Goal: Task Accomplishment & Management: Manage account settings

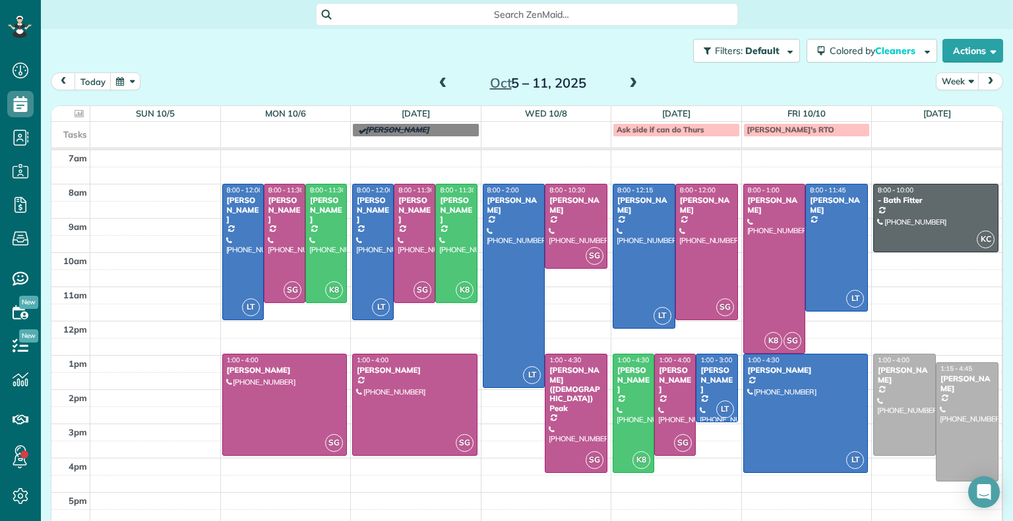
scroll to position [6, 6]
click at [99, 81] on button "today" at bounding box center [92, 82] width 37 height 18
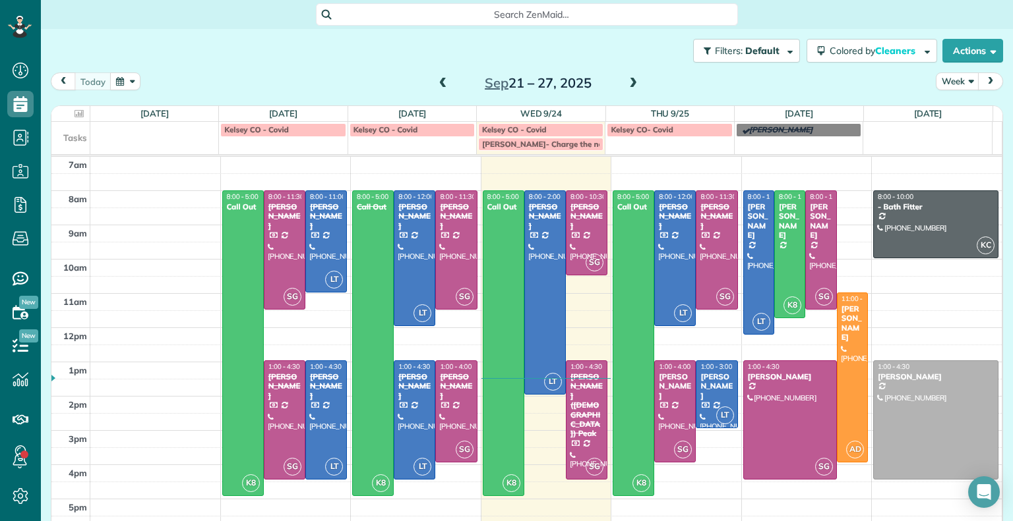
click at [628, 80] on span at bounding box center [633, 84] width 15 height 12
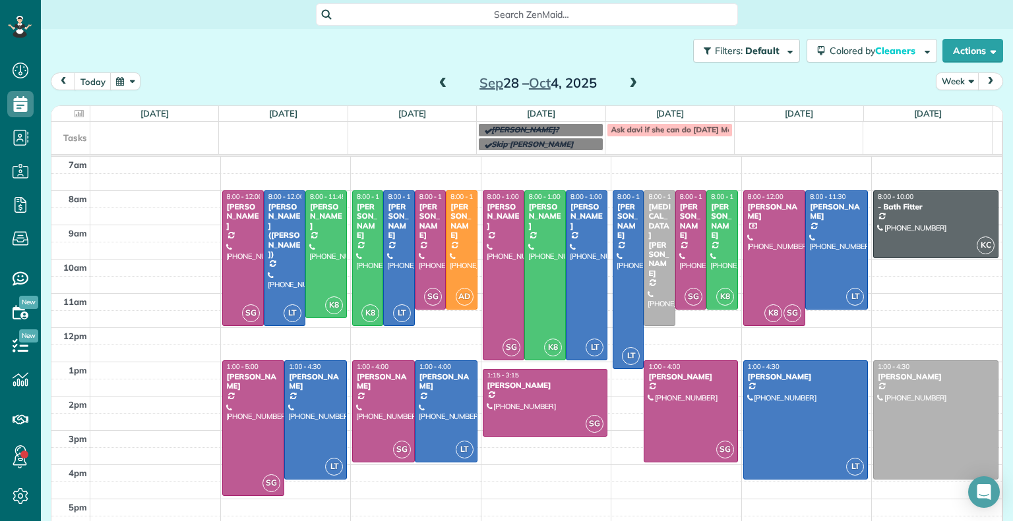
click at [441, 83] on span at bounding box center [443, 84] width 15 height 12
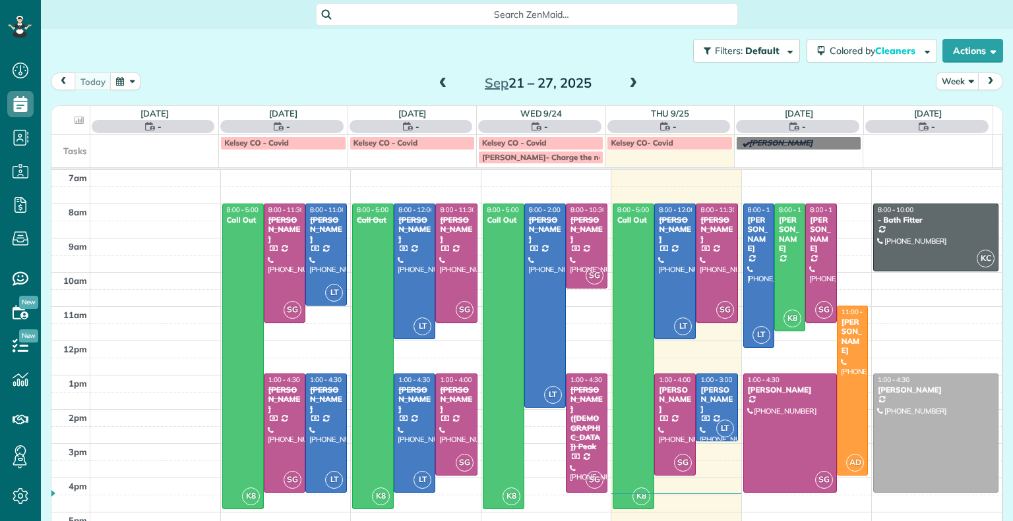
scroll to position [6, 6]
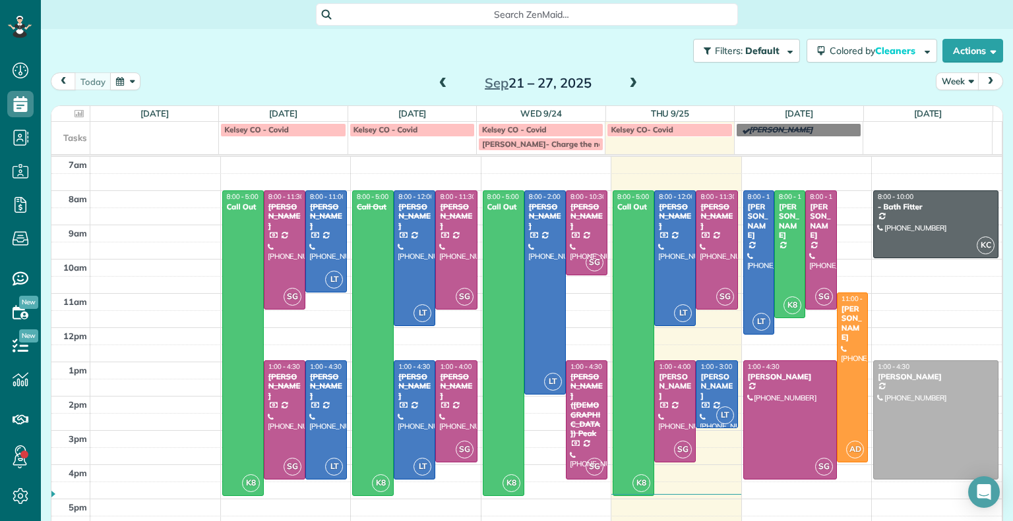
click at [629, 84] on span at bounding box center [633, 84] width 15 height 12
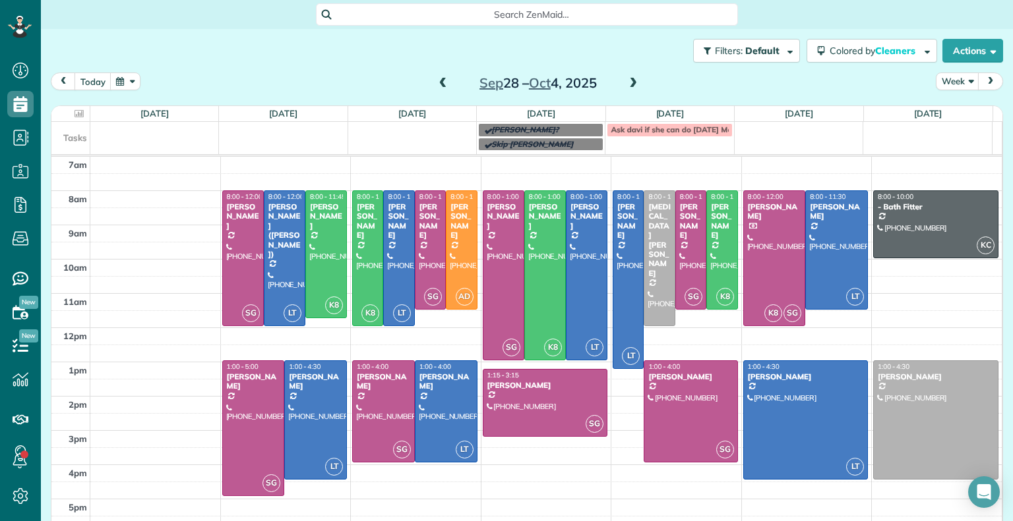
click at [628, 82] on span at bounding box center [633, 84] width 15 height 12
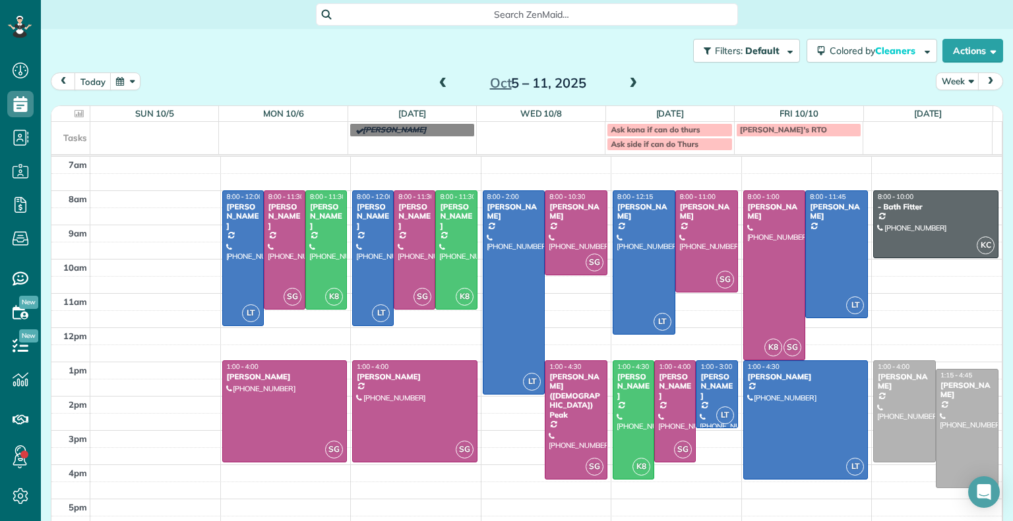
click at [628, 82] on span at bounding box center [633, 84] width 15 height 12
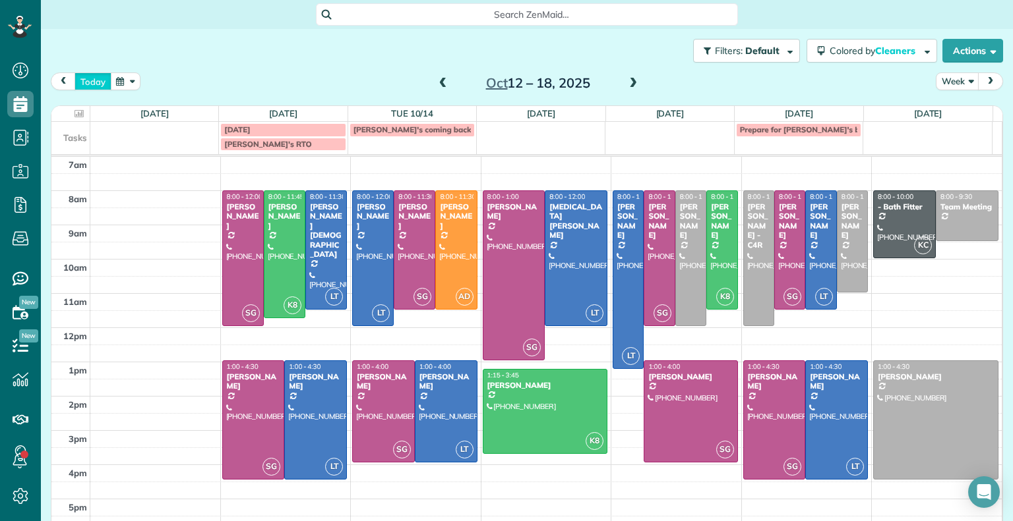
click at [88, 78] on button "today" at bounding box center [92, 82] width 37 height 18
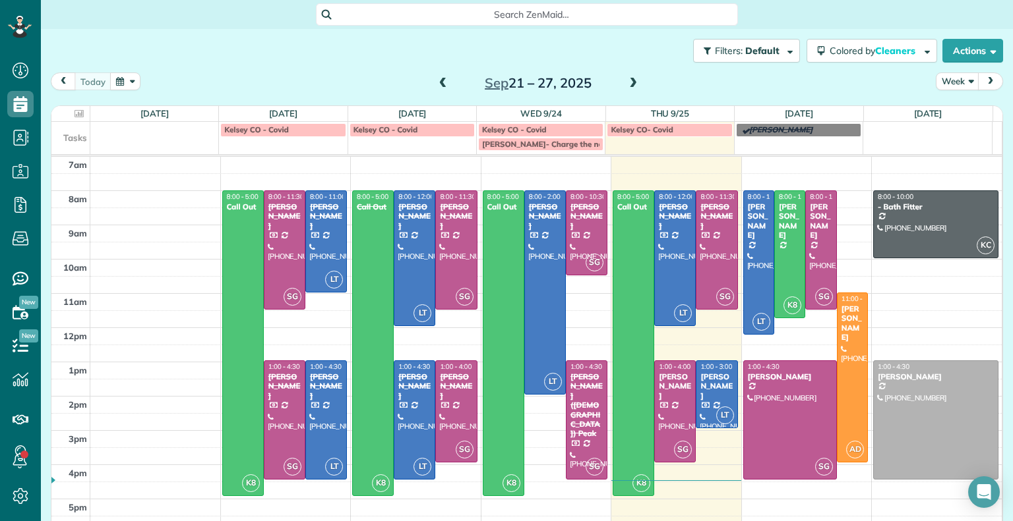
click at [628, 84] on span at bounding box center [633, 84] width 15 height 12
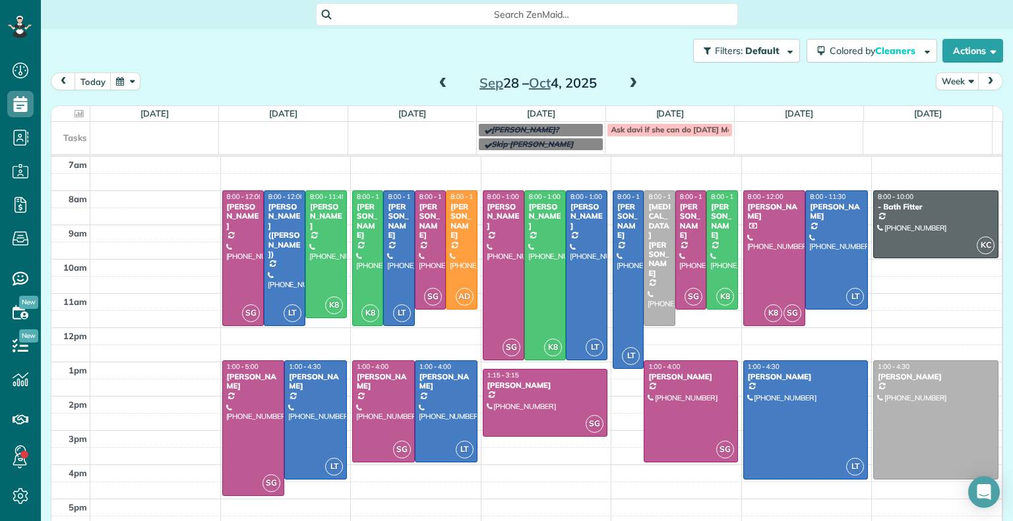
click at [628, 84] on span at bounding box center [633, 84] width 15 height 12
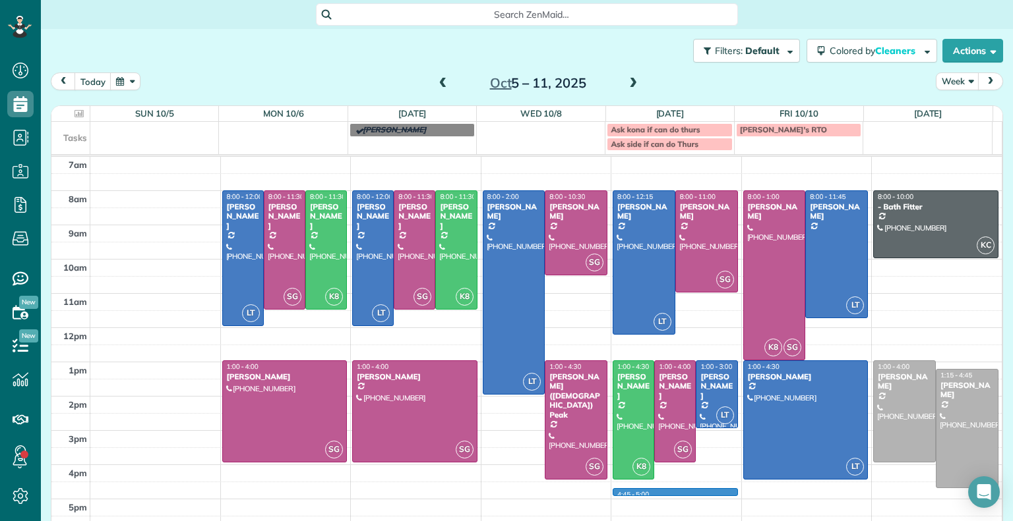
click at [653, 495] on div "7am 8am 9am 10am 11am 12pm 1pm 2pm 3pm 4pm 5pm LT 8:00 - 12:00 Danielle Leek (6…" at bounding box center [526, 345] width 950 height 376
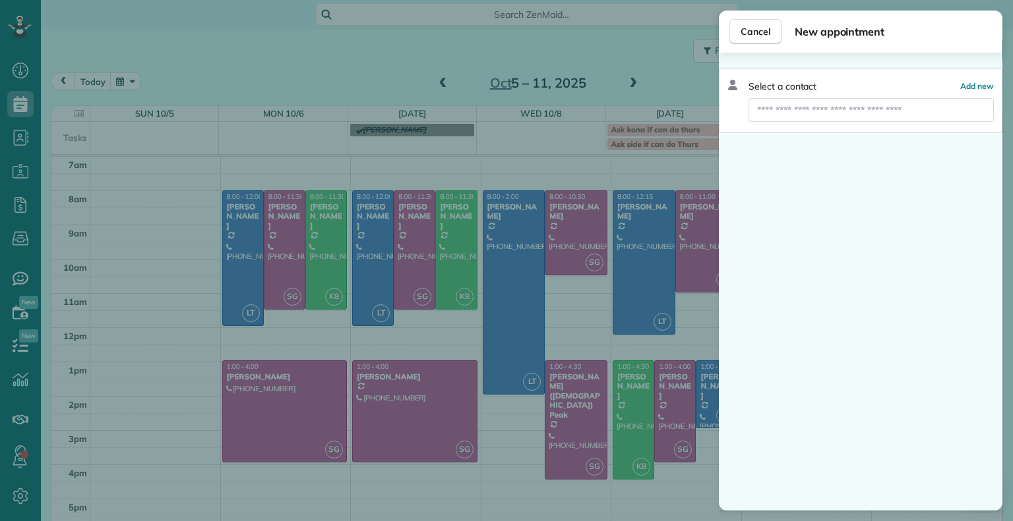
click at [590, 97] on div "Cancel New appointment Select a contact Add new" at bounding box center [506, 260] width 1013 height 521
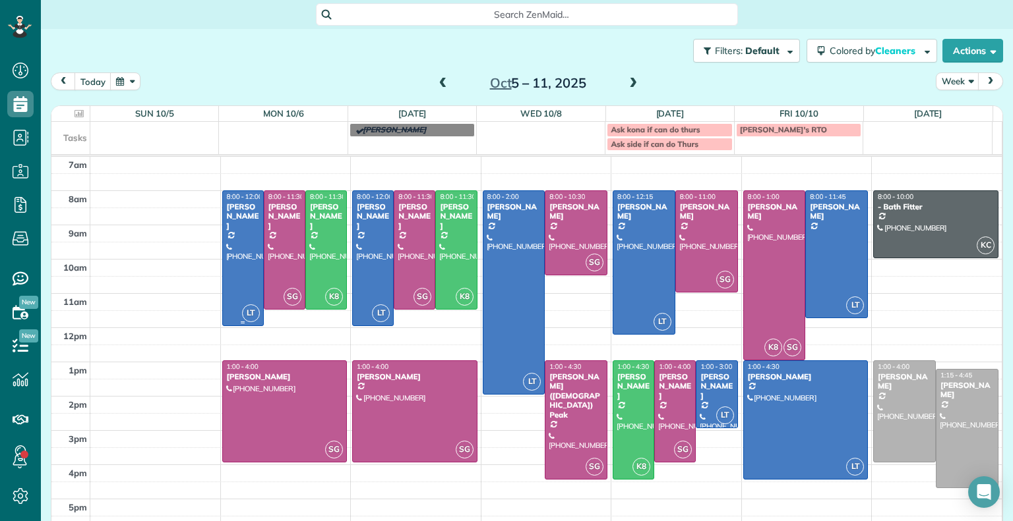
click at [239, 247] on div at bounding box center [243, 258] width 40 height 134
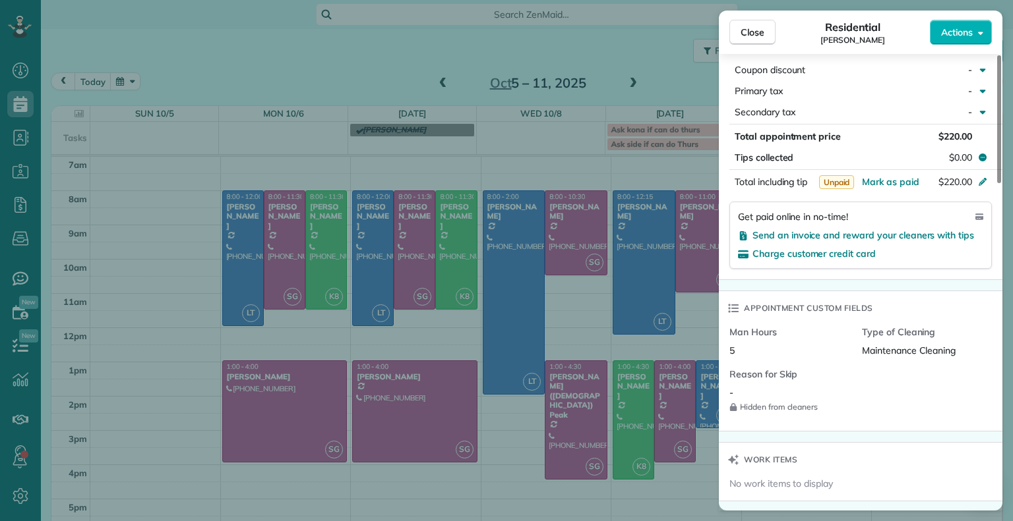
scroll to position [705, 0]
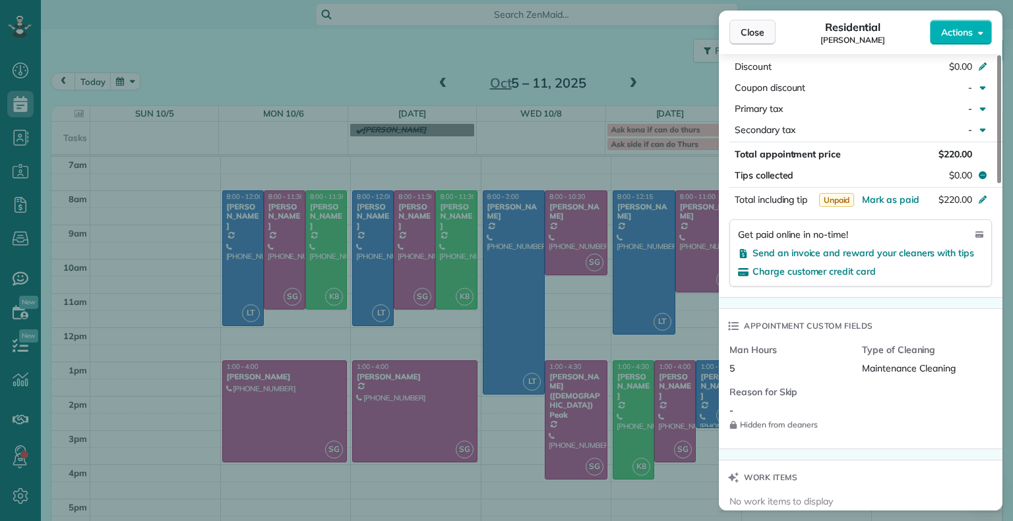
click at [755, 30] on span "Close" at bounding box center [752, 32] width 24 height 13
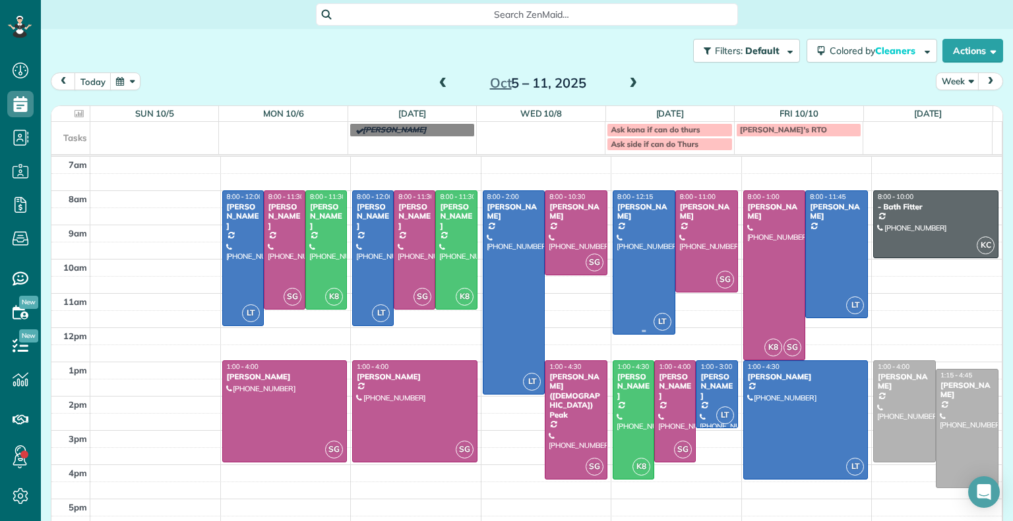
click at [638, 251] on div at bounding box center [643, 262] width 61 height 143
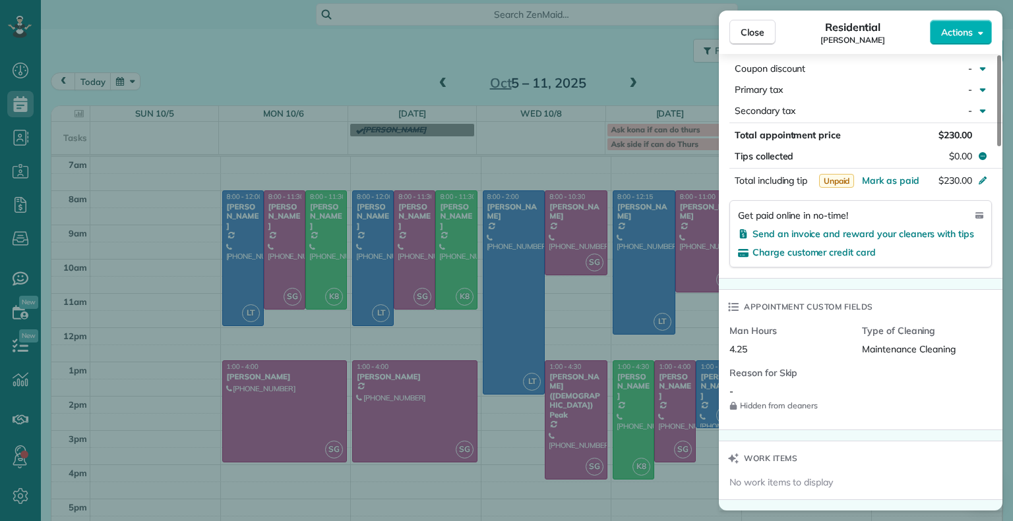
scroll to position [710, 0]
click at [973, 30] on button "Actions" at bounding box center [961, 32] width 62 height 25
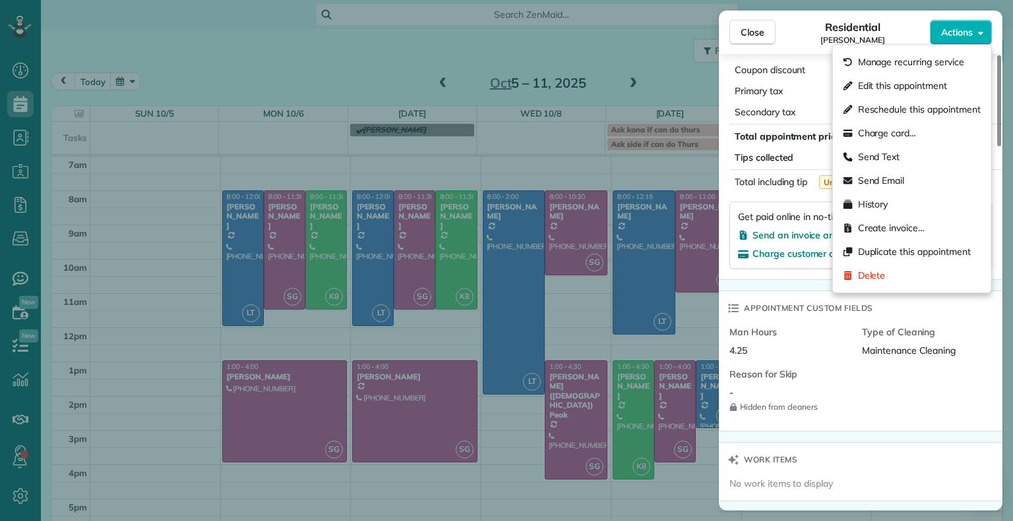
click at [771, 357] on div "4.25" at bounding box center [790, 350] width 122 height 13
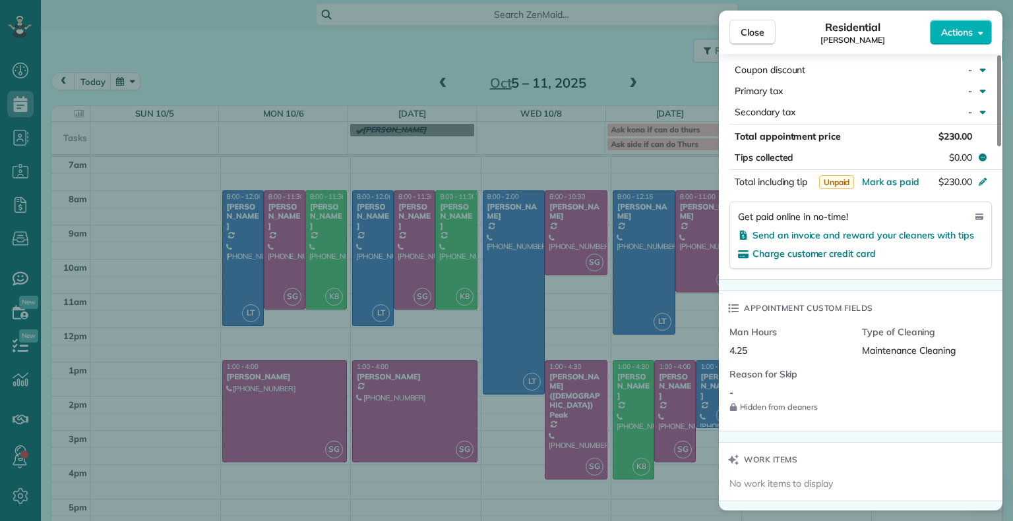
click at [663, 85] on div "Close Residential Lauren Sides Actions Status Active Lauren Sides · Open profil…" at bounding box center [506, 260] width 1013 height 521
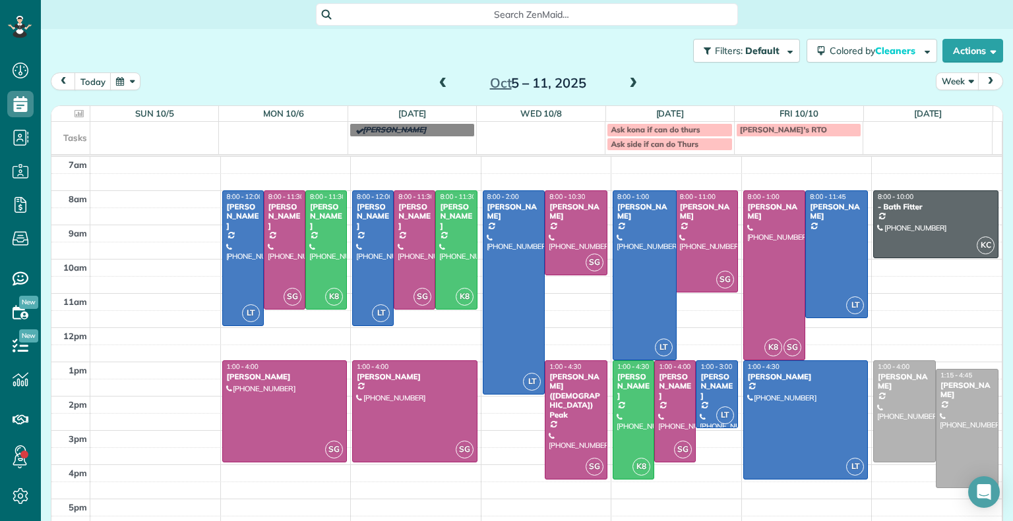
drag, startPoint x: 630, startPoint y: 334, endPoint x: 634, endPoint y: 358, distance: 24.0
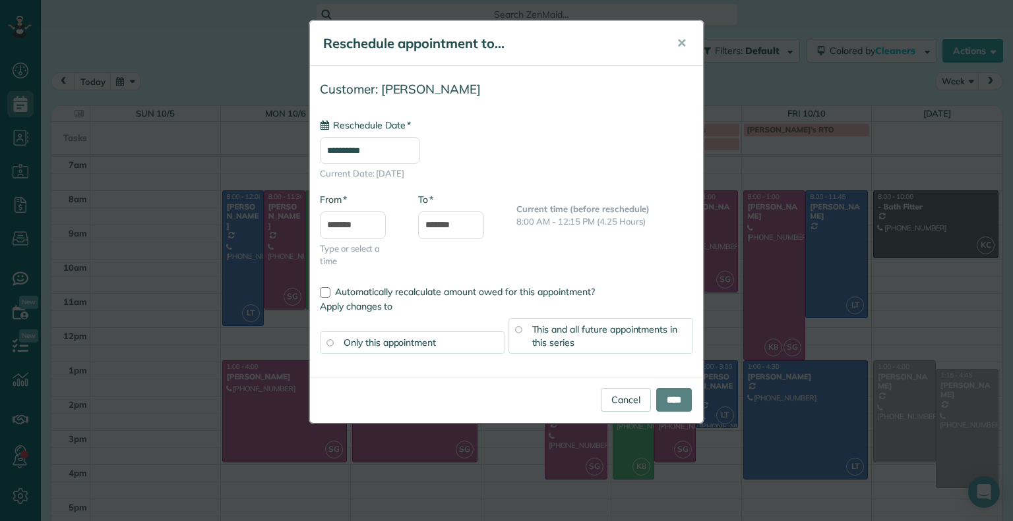
type input "**********"
click at [561, 334] on div "This and all future appointments in this series" at bounding box center [600, 336] width 185 height 36
click at [670, 400] on input "****" at bounding box center [674, 400] width 36 height 24
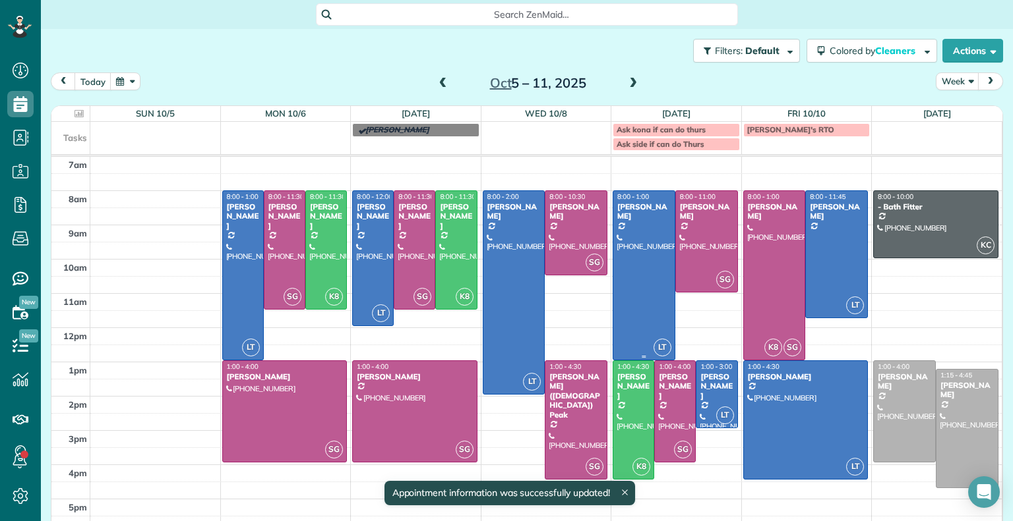
click at [630, 276] on div at bounding box center [643, 275] width 61 height 169
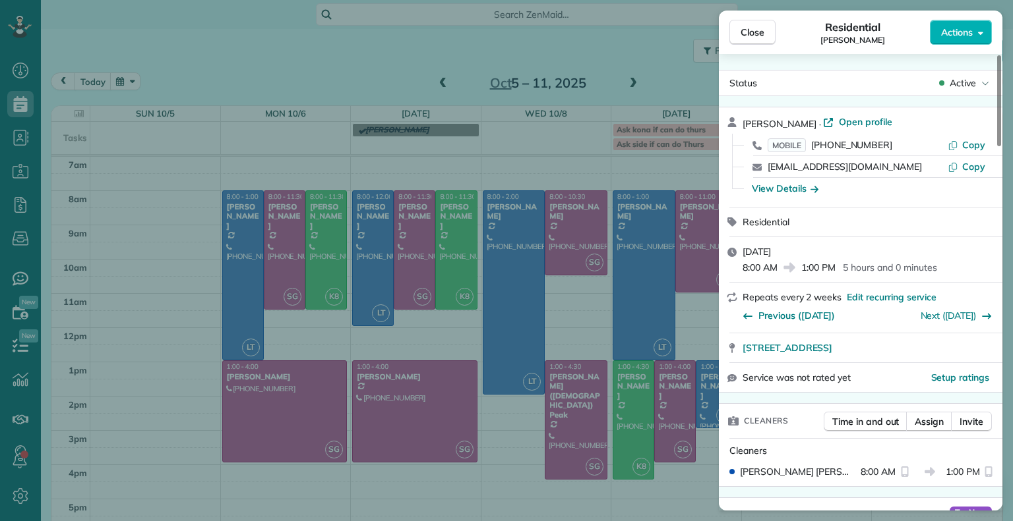
drag, startPoint x: 942, startPoint y: 343, endPoint x: 741, endPoint y: 358, distance: 201.6
click at [741, 358] on div "1613 Swansbury Drive Richmond VA 23238" at bounding box center [860, 348] width 283 height 29
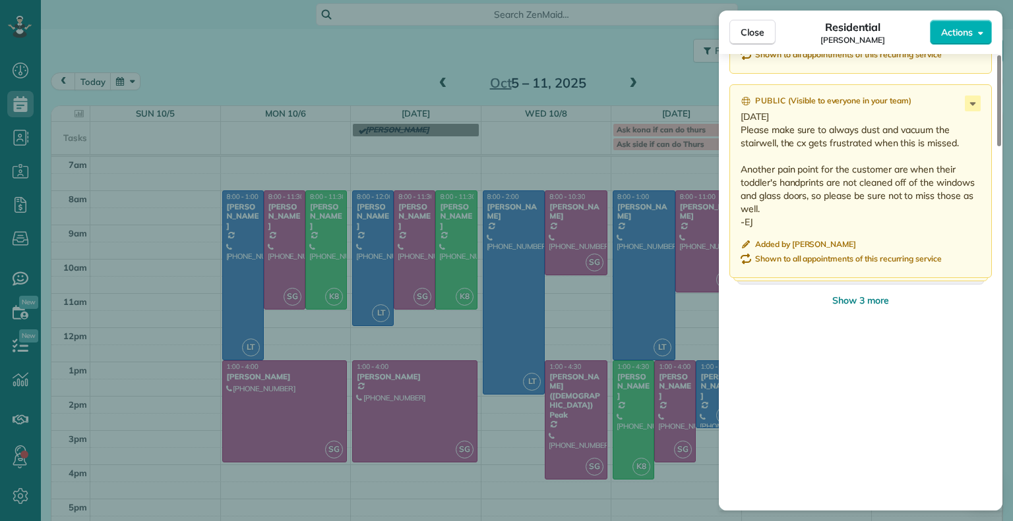
scroll to position [1630, 0]
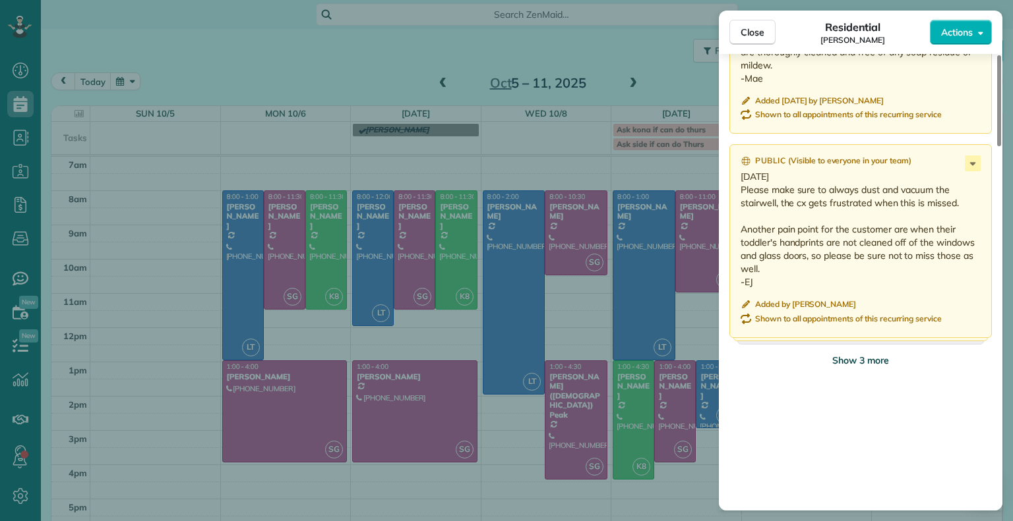
click at [873, 361] on span "Show 3 more" at bounding box center [860, 360] width 57 height 13
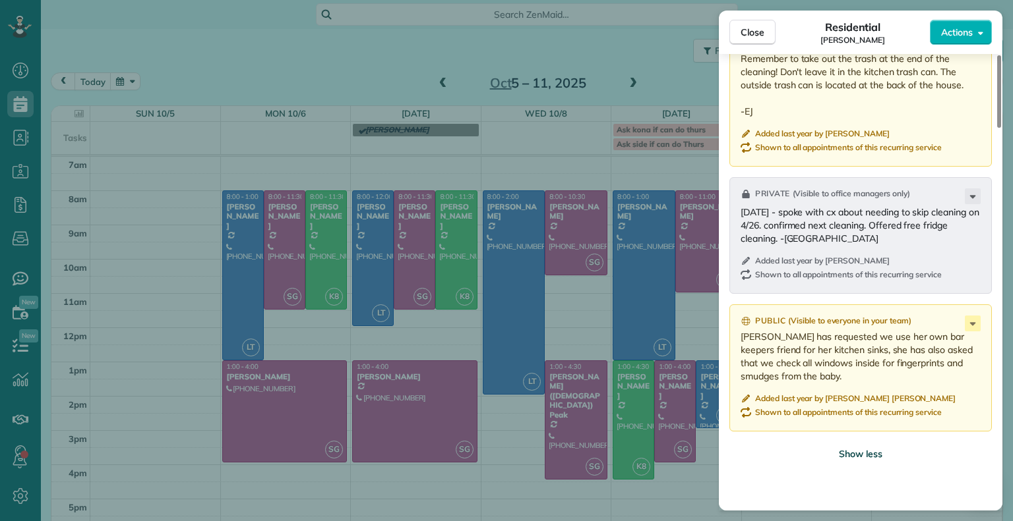
scroll to position [2125, 0]
click at [869, 459] on span "Show less" at bounding box center [861, 453] width 44 height 13
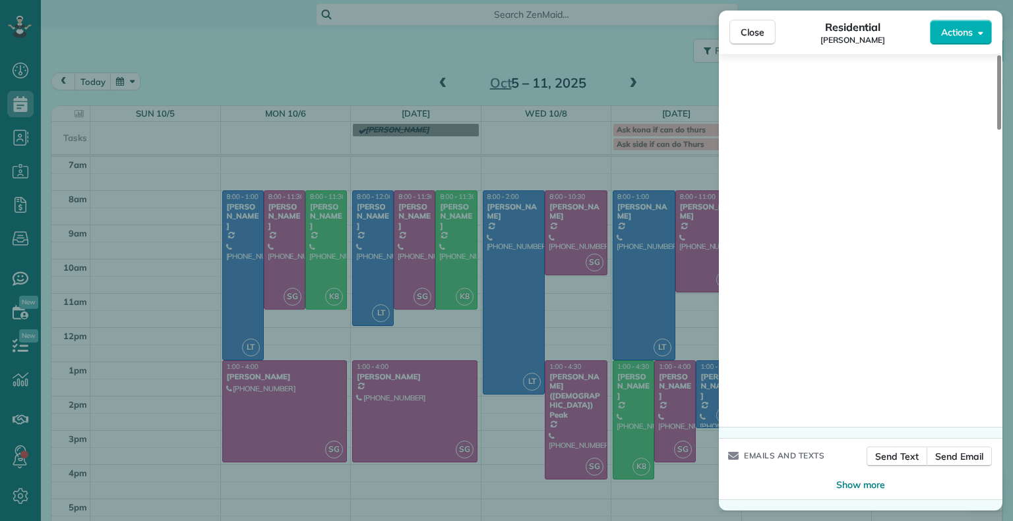
scroll to position [1823, 0]
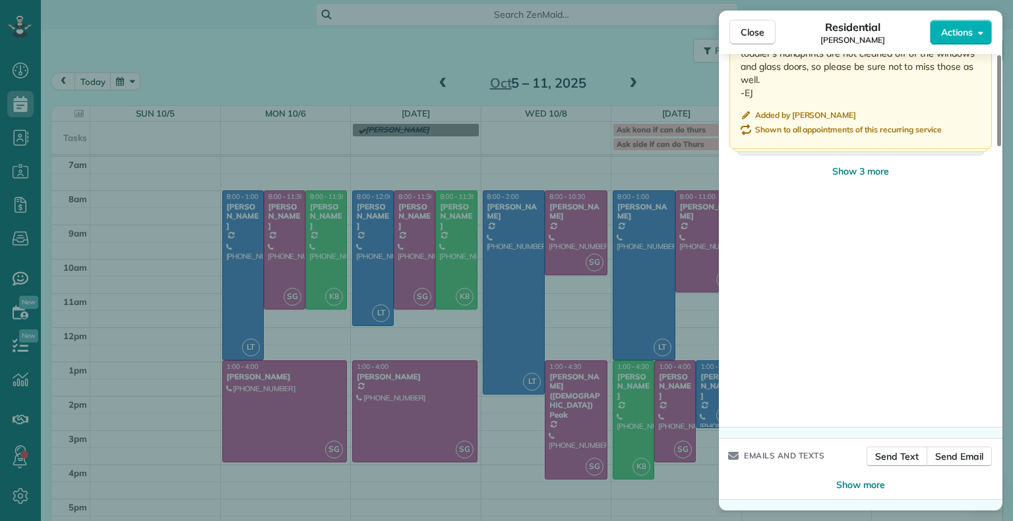
click at [854, 196] on div "Public ( Visible to everyone in your team ) 8/1/2024 Cx called and said we've b…" at bounding box center [860, 448] width 262 height 577
click at [877, 177] on span "Show 3 more" at bounding box center [860, 171] width 57 height 13
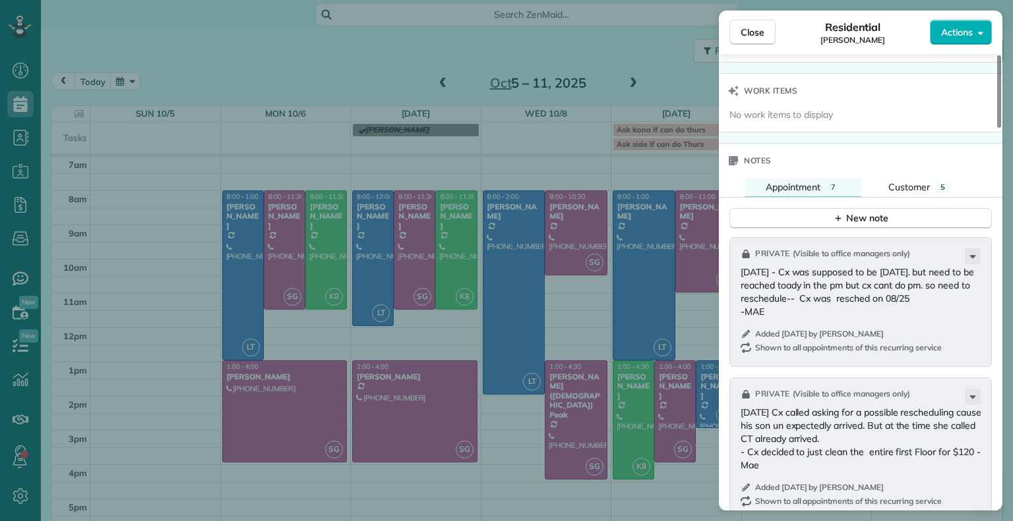
scroll to position [1076, 0]
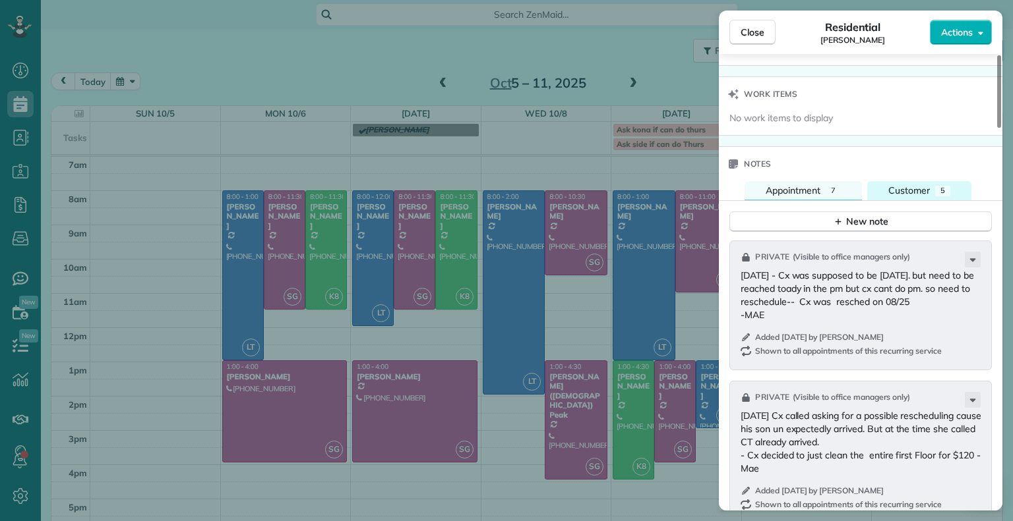
click at [932, 190] on button "Customer 5" at bounding box center [919, 190] width 104 height 19
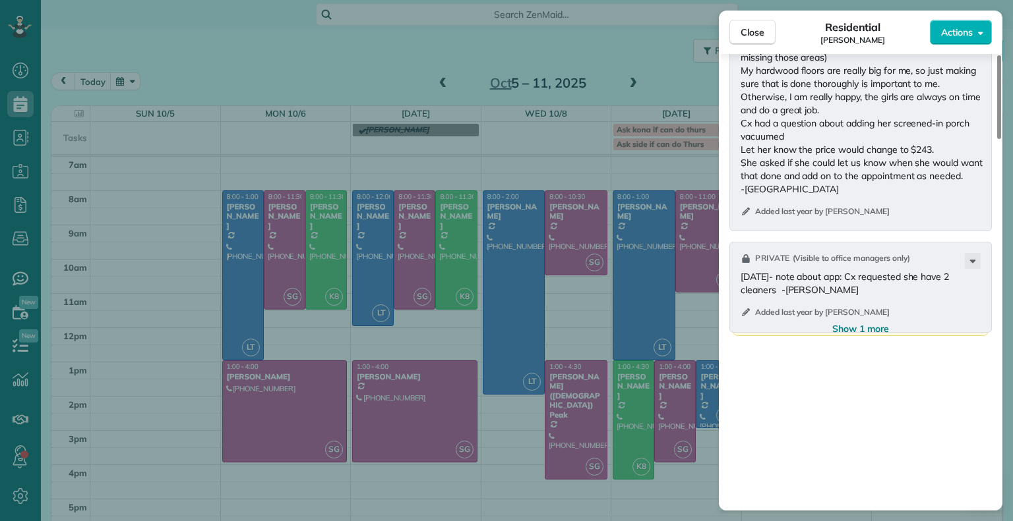
scroll to position [1853, 0]
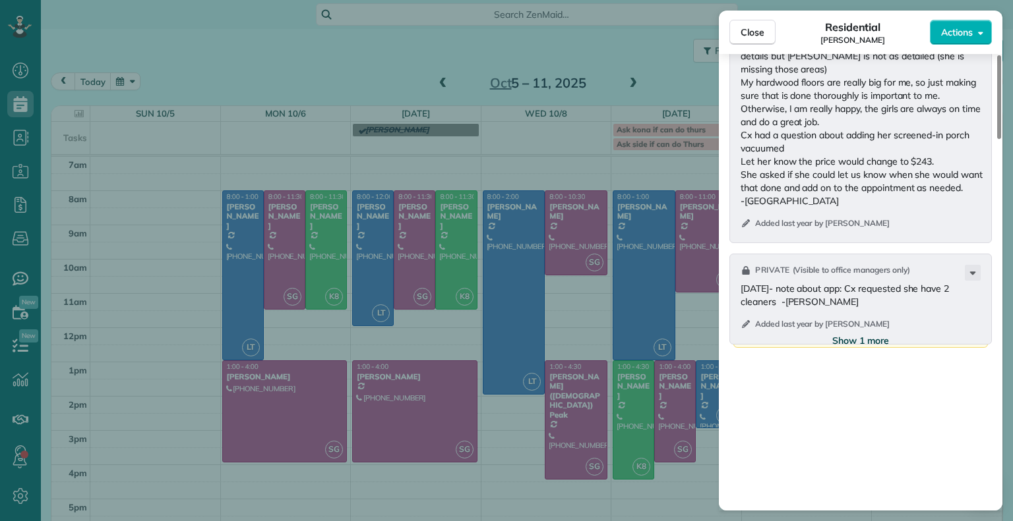
click at [878, 347] on span "Show 1 more" at bounding box center [860, 340] width 57 height 13
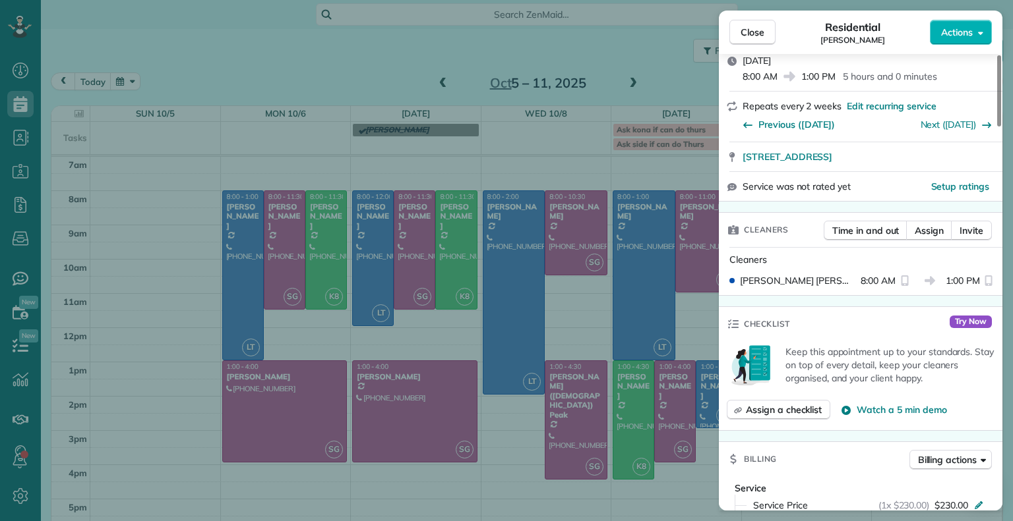
scroll to position [0, 0]
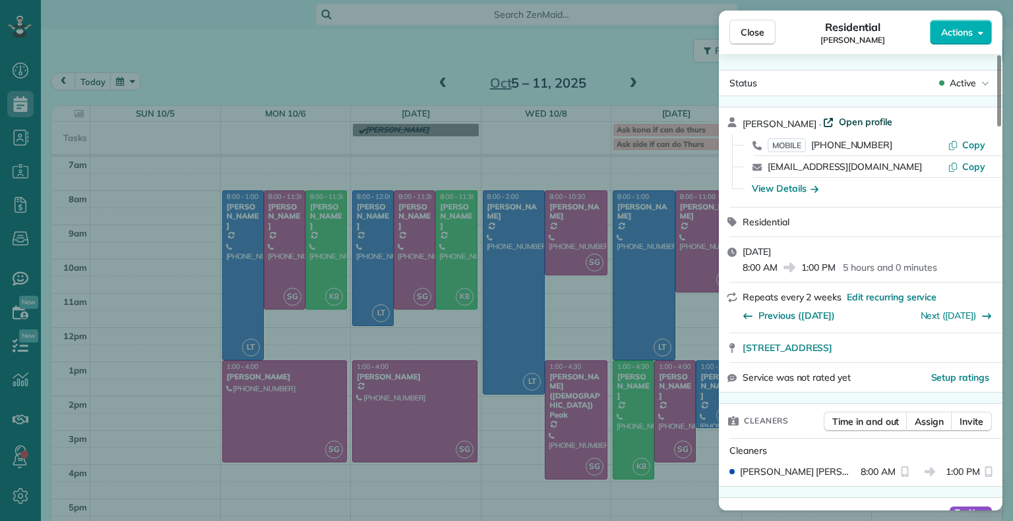
click at [850, 125] on span "Open profile" at bounding box center [865, 121] width 53 height 13
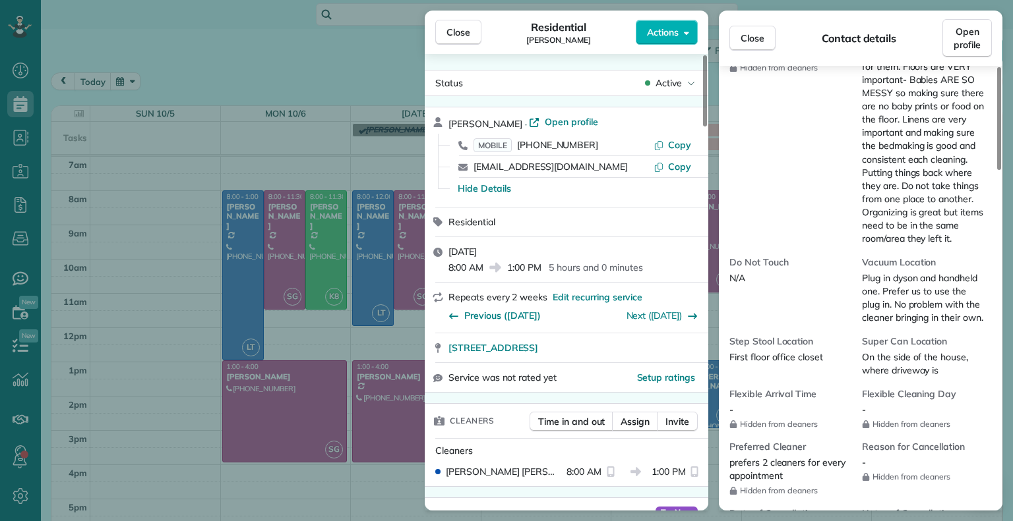
scroll to position [965, 0]
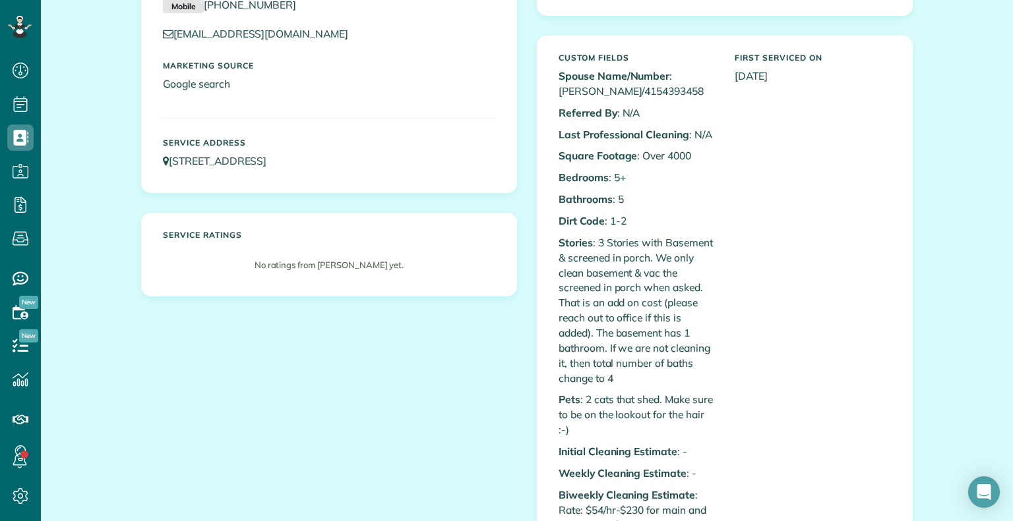
scroll to position [162, 0]
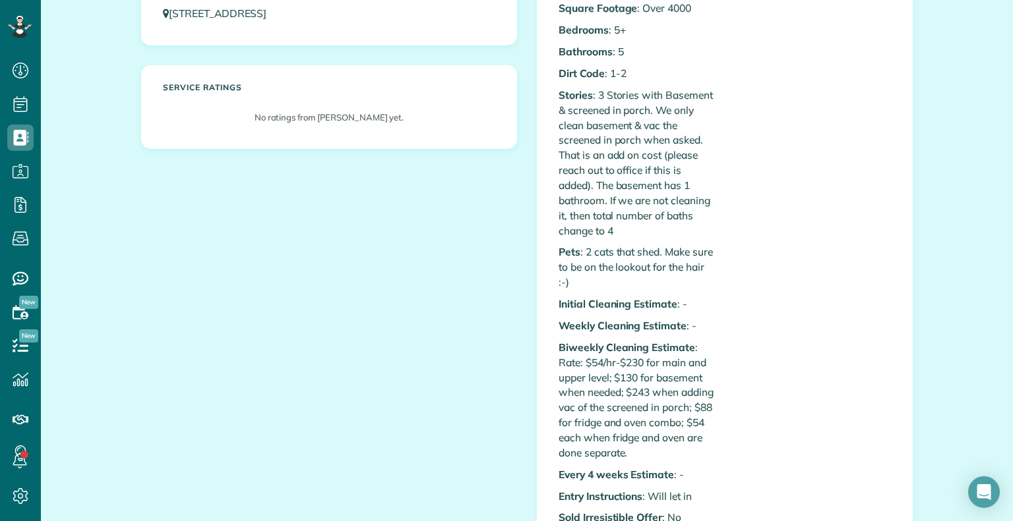
scroll to position [312, 0]
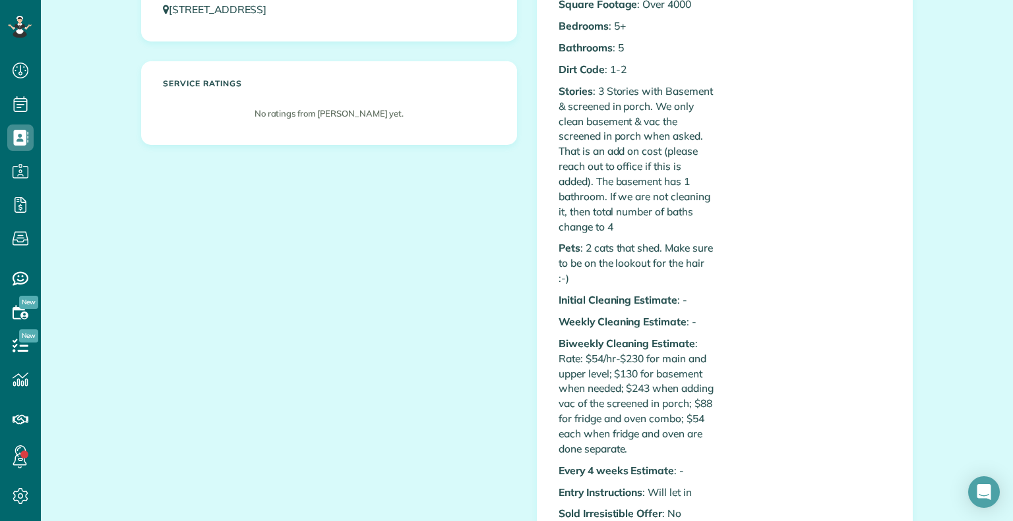
click at [896, 129] on div "Custom Fields Spouse Name/Number : Brandon Sides/4154393458 Referred By : N/A L…" at bounding box center [724, 474] width 374 height 1179
